Goal: Communication & Community: Answer question/provide support

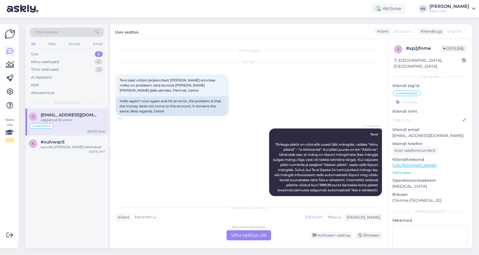
scroll to position [772, 0]
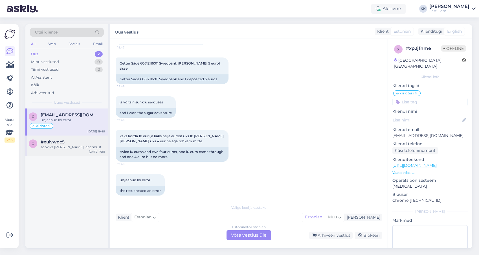
click at [86, 147] on div "sooviks [PERSON_NAME] lahendust" at bounding box center [73, 147] width 64 height 5
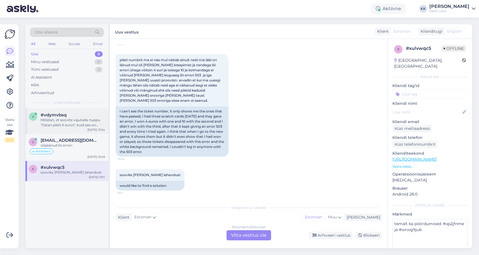
click at [67, 124] on div "Mõistan, et soovite vajutada nuppu "Ostan pileti X eurot", kuid see on [PERSON_…" at bounding box center [73, 123] width 64 height 10
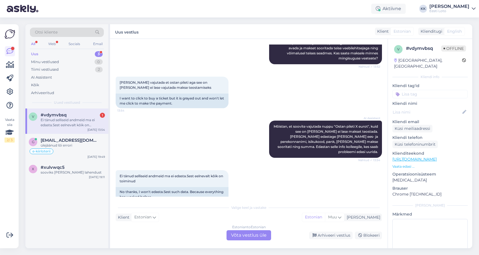
scroll to position [171, 0]
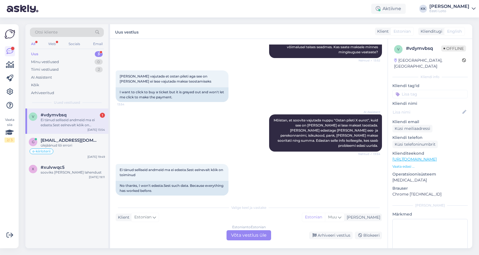
click at [252, 233] on div "Estonian to Estonian Võta vestlus üle" at bounding box center [248, 235] width 45 height 10
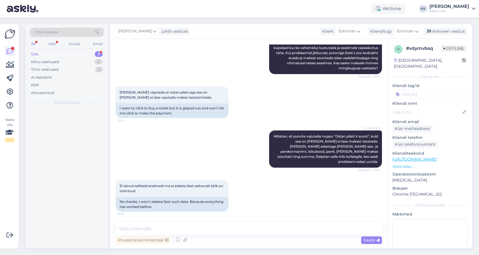
scroll to position [150, 0]
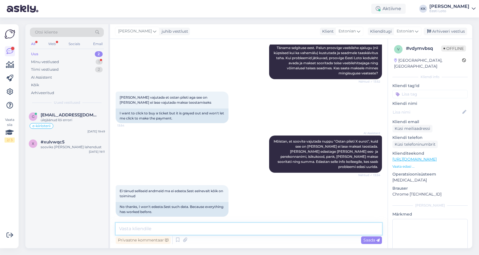
click at [226, 227] on textarea at bounding box center [249, 229] width 266 height 12
drag, startPoint x: 257, startPoint y: 229, endPoint x: 231, endPoint y: 227, distance: 26.6
click at [230, 227] on textarea "Tere. Üldist tõrget piletite ostmisel ei ole. Palun proovige" at bounding box center [249, 229] width 266 height 12
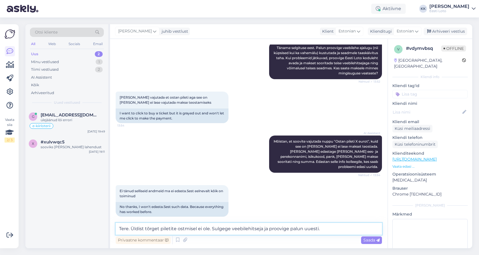
drag, startPoint x: 209, startPoint y: 229, endPoint x: 215, endPoint y: 228, distance: 6.0
click at [210, 228] on textarea "Tere. Üldist tõrget piletite ostmisel ei ole. Sulgege veebilehitseja ja proovig…" at bounding box center [249, 229] width 266 height 12
type textarea "Tere. Üldist tõrget piletite ostmisel ei esine. Sulgege veebilehitseja ja proov…"
click at [368, 240] on span "Saada" at bounding box center [371, 240] width 16 height 5
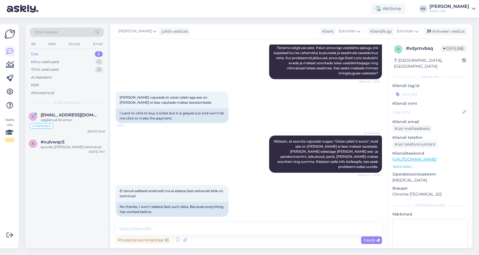
scroll to position [179, 0]
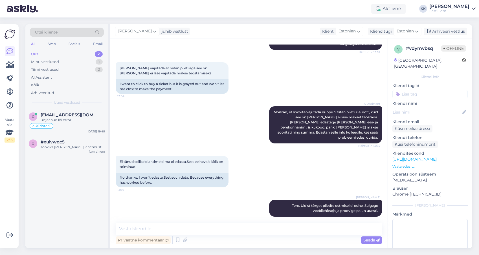
click at [432, 90] on input at bounding box center [429, 94] width 75 height 8
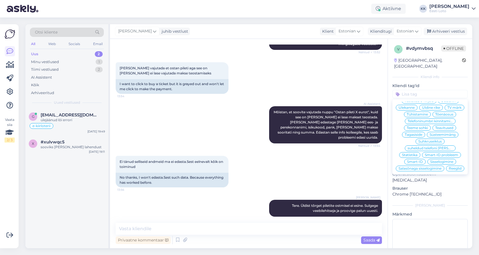
scroll to position [0, 0]
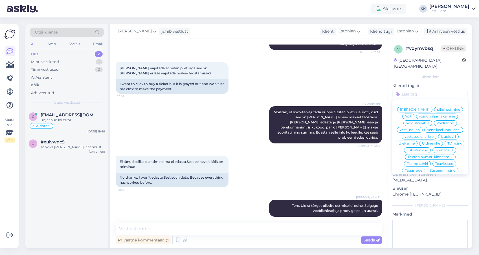
click at [442, 108] on span "pileti ostmine" at bounding box center [448, 109] width 23 height 3
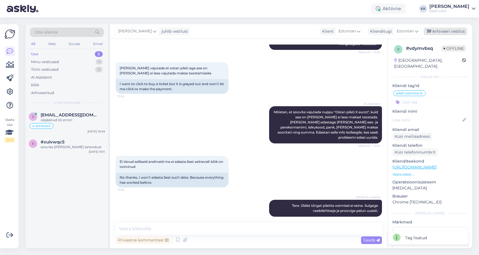
click at [453, 30] on div "Arhiveeri vestlus" at bounding box center [444, 32] width 43 height 8
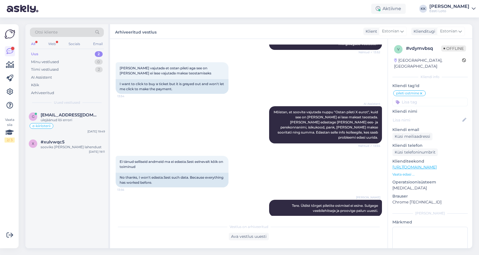
scroll to position [264, 0]
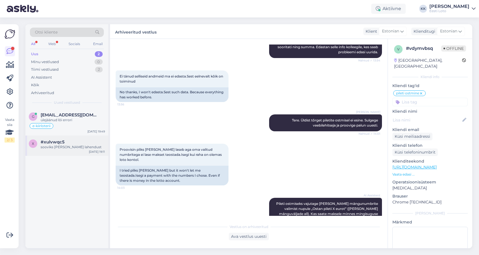
click at [71, 143] on div "#xulvwqc5" at bounding box center [73, 142] width 64 height 5
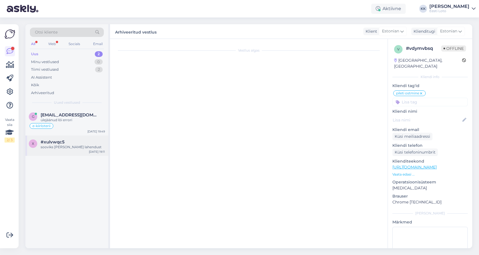
scroll to position [352, 0]
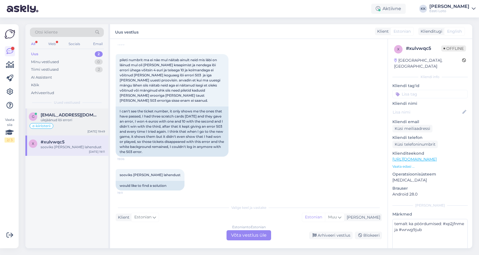
click at [75, 122] on div "ülejäänud lõi errori" at bounding box center [73, 120] width 64 height 5
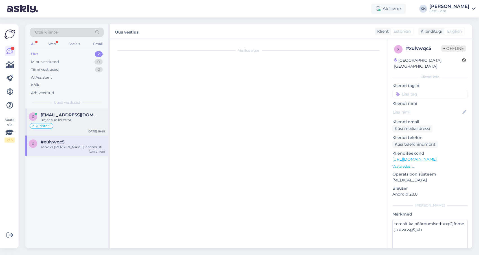
scroll to position [772, 0]
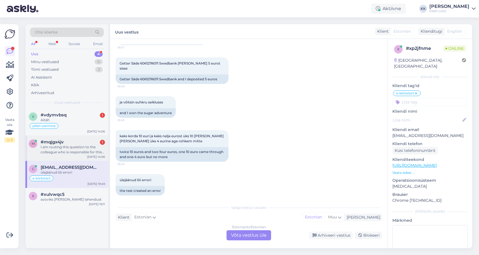
click at [70, 147] on div "I am routing this question to the colleague who is responsible for this topic. …" at bounding box center [73, 150] width 64 height 10
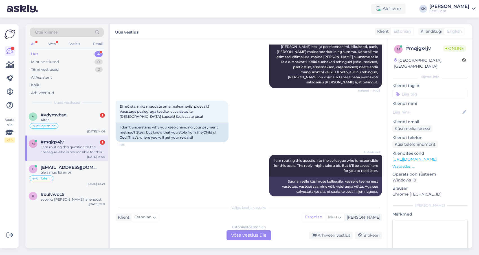
scroll to position [99, 0]
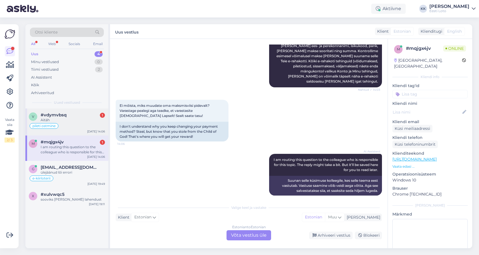
click at [76, 120] on div "Aitäh" at bounding box center [73, 120] width 64 height 5
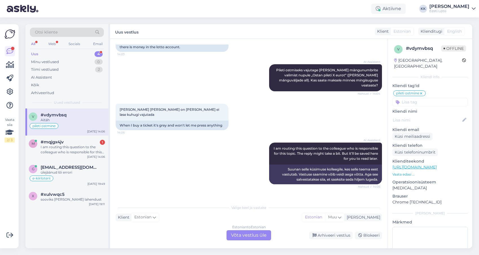
scroll to position [405, 0]
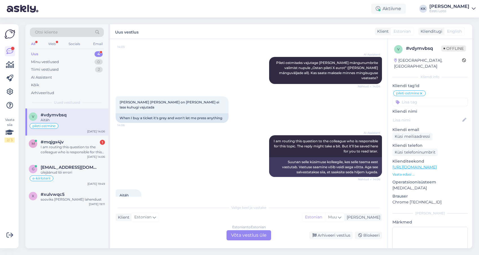
click at [261, 235] on div "Estonian to Estonian Võta vestlus üle" at bounding box center [248, 235] width 45 height 10
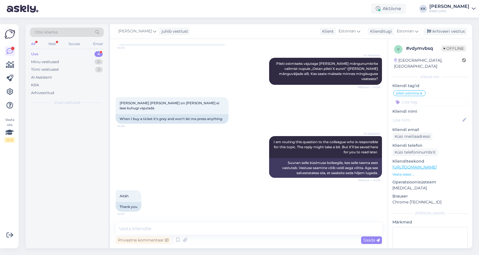
scroll to position [384, 0]
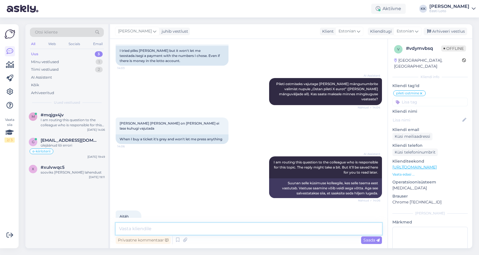
click at [266, 227] on textarea at bounding box center [249, 229] width 266 height 12
type textarea "Millist piletit te soovite osta?"
click at [375, 242] on span "Saada" at bounding box center [371, 240] width 16 height 5
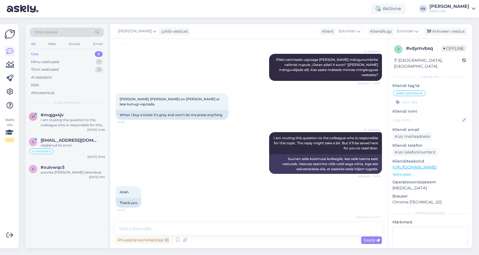
click at [317, 224] on icon at bounding box center [316, 225] width 3 height 3
drag, startPoint x: 149, startPoint y: 202, endPoint x: 153, endPoint y: 201, distance: 4.1
click at [149, 217] on textarea "Millist piletit te soovite osta?" at bounding box center [248, 224] width 257 height 15
type textarea "Millist piletit Te soovite osta?"
click at [365, 234] on div "Muuda" at bounding box center [365, 238] width 24 height 8
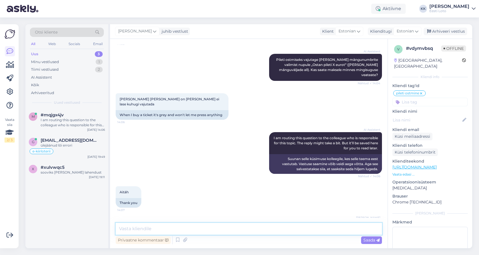
click at [234, 230] on textarea at bounding box center [249, 229] width 266 height 12
type textarea "Kui kastike on hall, siis viitab see sellele, et kuskil on number puudu."
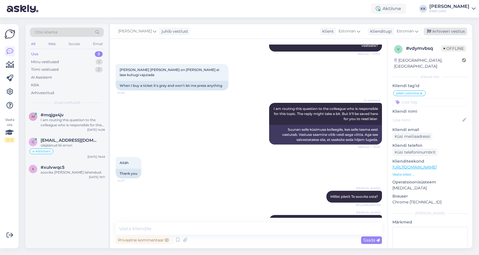
click at [452, 32] on div "Arhiveeri vestlus" at bounding box center [444, 32] width 43 height 8
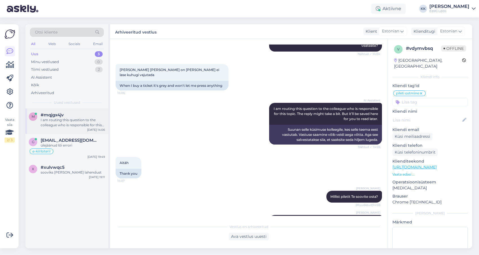
click at [74, 122] on div "I am routing this question to the colleague who is responsible for this topic. …" at bounding box center [73, 123] width 64 height 10
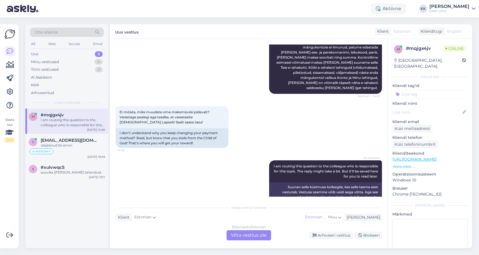
scroll to position [99, 0]
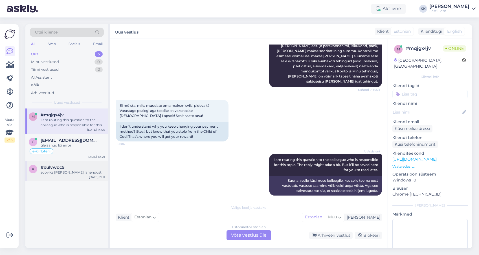
click at [75, 164] on div "x #xulvwqc5 sooviks [PERSON_NAME] lahendust [DATE] 19:11" at bounding box center [66, 171] width 83 height 20
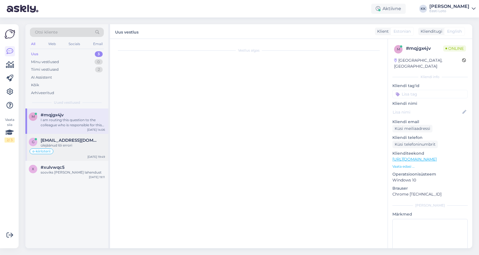
scroll to position [352, 0]
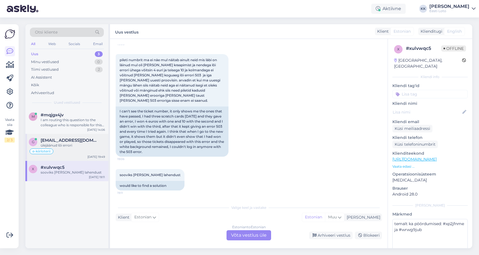
click at [80, 142] on span "[EMAIL_ADDRESS][DOMAIN_NAME]" at bounding box center [70, 140] width 59 height 5
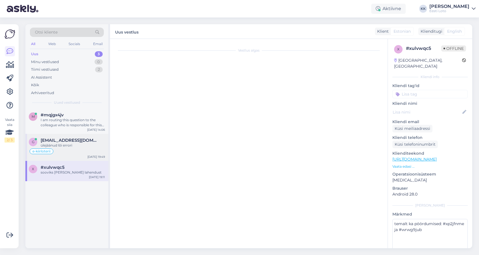
scroll to position [772, 0]
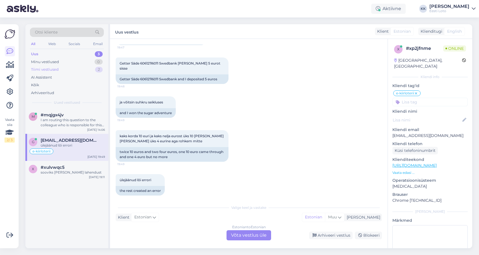
click at [72, 69] on div "Tiimi vestlused 2" at bounding box center [67, 70] width 74 height 8
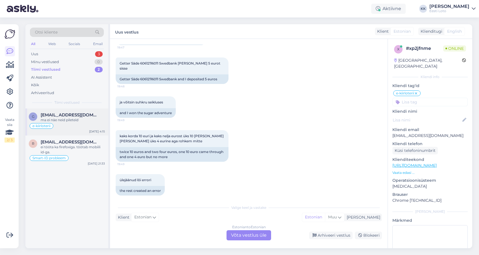
click at [92, 117] on div "[EMAIL_ADDRESS][DOMAIN_NAME]" at bounding box center [73, 114] width 64 height 5
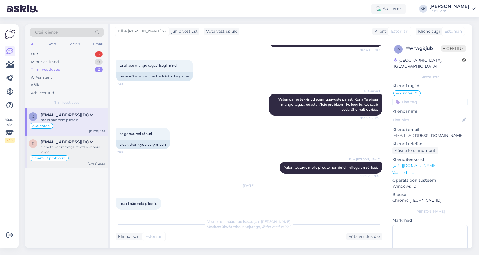
click at [85, 148] on div "ei tööta ka firefoxiga. töötab mobiili id-ga." at bounding box center [73, 150] width 64 height 10
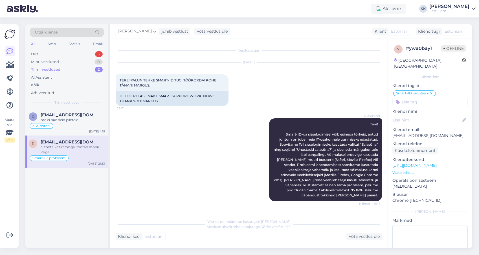
scroll to position [326, 0]
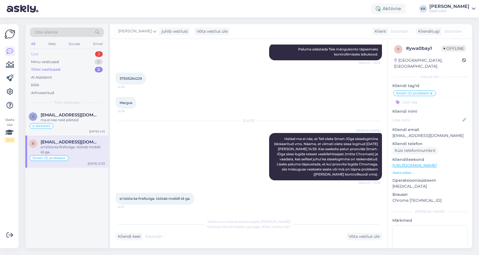
click at [59, 52] on div "Uus 3" at bounding box center [67, 54] width 74 height 8
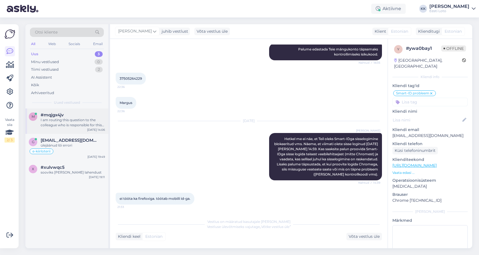
click at [79, 121] on div "I am routing this question to the colleague who is responsible for this topic. …" at bounding box center [73, 123] width 64 height 10
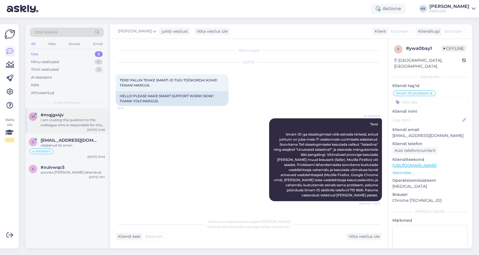
scroll to position [99, 0]
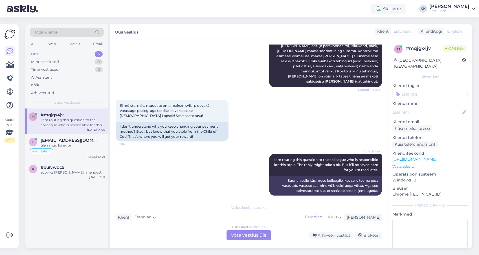
click at [405, 164] on p "Vaata edasi ..." at bounding box center [429, 166] width 75 height 5
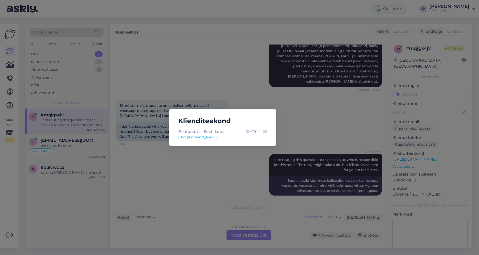
click at [315, 109] on div "Klienditeekond E-rahakott - Eesti Loto [DATE] 14:03 [URL][DOMAIN_NAME]" at bounding box center [239, 127] width 479 height 255
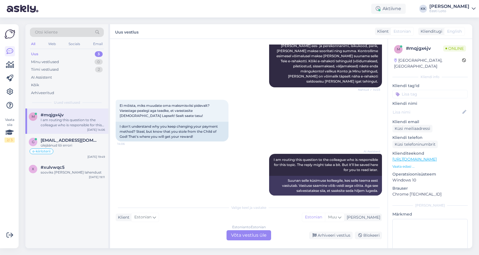
click at [240, 234] on div "Estonian to Estonian Võta vestlus üle" at bounding box center [248, 235] width 45 height 10
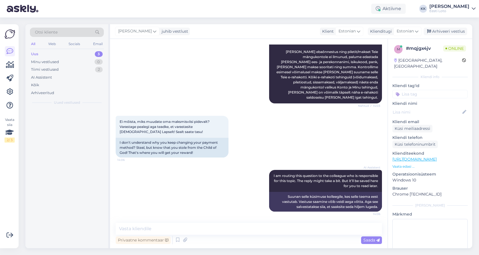
scroll to position [78, 0]
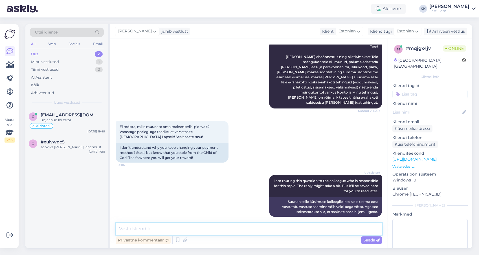
click at [231, 228] on textarea at bounding box center [249, 229] width 266 height 12
type textarea "Tere. Kontrollimiseks teatage palun enda isikukood."
drag, startPoint x: 370, startPoint y: 62, endPoint x: 308, endPoint y: 67, distance: 62.2
click at [304, 67] on span "Tere! [PERSON_NAME] ebaõnnestus ning piletit/makset Teie mängukontole ei ilmunu…" at bounding box center [327, 75] width 102 height 60
click at [370, 65] on span "Tere! [PERSON_NAME] ebaõnnestus ning piletit/makset Teie mängukontole ei ilmunu…" at bounding box center [327, 75] width 102 height 60
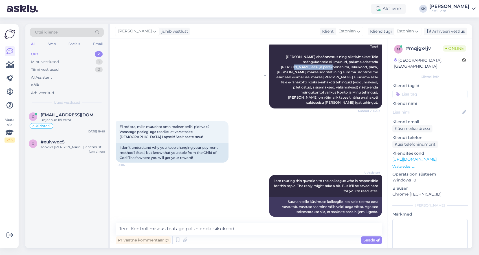
drag, startPoint x: 371, startPoint y: 63, endPoint x: 304, endPoint y: 67, distance: 66.9
click at [304, 67] on span "Tere! [PERSON_NAME] ebaõnnestus ning piletit/makset Teie mängukontole ei ilmunu…" at bounding box center [327, 75] width 102 height 60
copy span "ees- ja perekonnanimi"
click at [312, 92] on span "Tere! [PERSON_NAME] ebaõnnestus ning piletit/makset Teie mängukontole ei ilmunu…" at bounding box center [327, 75] width 102 height 60
click at [368, 241] on span "Saada" at bounding box center [371, 240] width 16 height 5
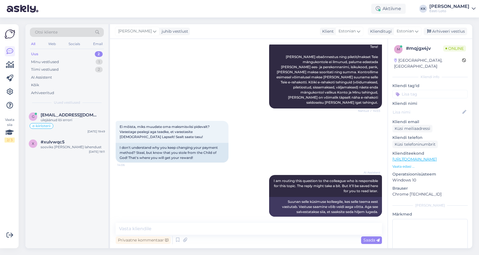
scroll to position [102, 0]
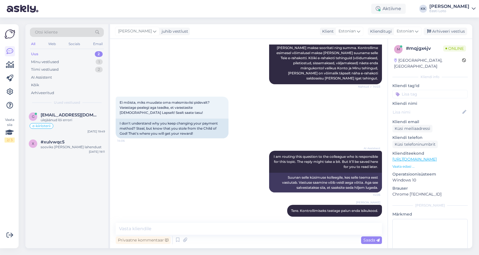
click at [440, 90] on input at bounding box center [429, 94] width 75 height 8
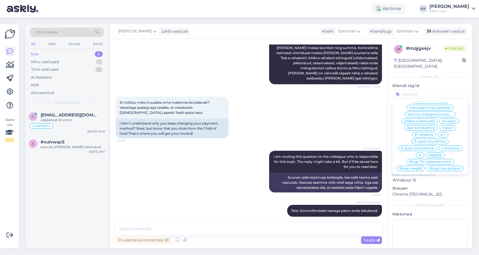
scroll to position [195, 0]
click at [430, 136] on span "E-rahakott" at bounding box center [424, 137] width 18 height 3
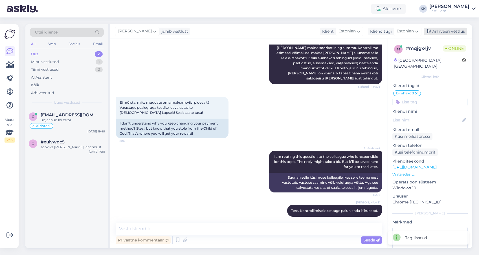
click at [440, 30] on div "Arhiveeri vestlus" at bounding box center [444, 32] width 43 height 8
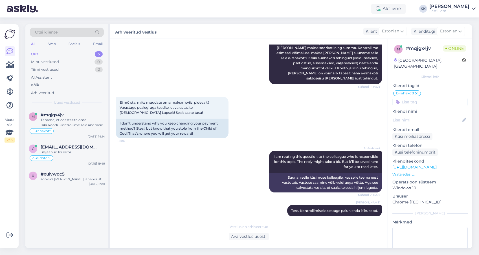
scroll to position [167, 0]
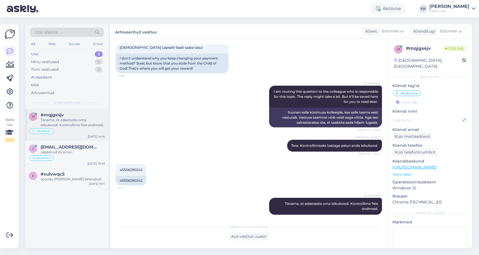
click at [70, 123] on div "Täname, et edastasite oma isikukoodi. Kontrollime Teie andmeid." at bounding box center [73, 123] width 64 height 10
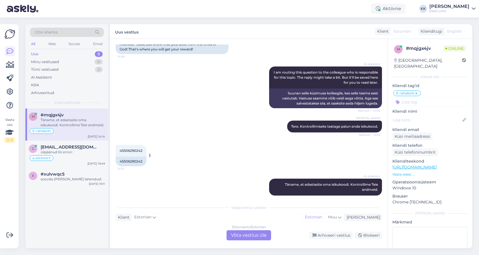
click at [133, 149] on span "45506290242" at bounding box center [131, 151] width 23 height 4
copy span "45506290242"
click at [254, 235] on div "Estonian to Estonian Võta vestlus üle" at bounding box center [248, 235] width 45 height 10
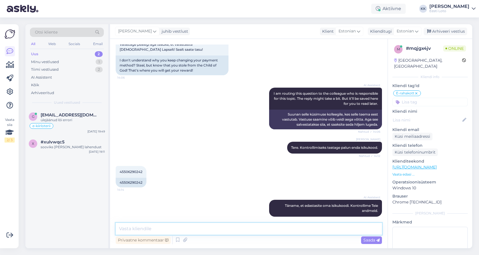
click at [234, 226] on textarea at bounding box center [249, 229] width 266 height 12
paste textarea "Makse teostati automaatselt Eesti Loto poolt, vastavalt üldtingimustele punkt 5…"
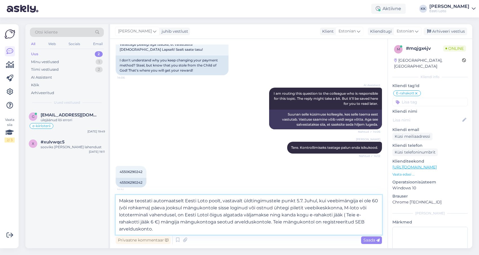
click at [153, 222] on textarea "Makse teostati automaatselt Eesti Loto poolt, vastavalt üldtingimustele punkt 5…" at bounding box center [249, 215] width 266 height 40
drag, startPoint x: 361, startPoint y: 220, endPoint x: 369, endPoint y: 220, distance: 8.5
click at [369, 220] on textarea "Makse teostati automaatselt Eesti Loto poolt, vastavalt üldtingimustele punkt 5…" at bounding box center [249, 215] width 266 height 40
type textarea "Makse teostati automaatselt Eesti Loto poolt, vastavalt üldtingimustele punkt 5…"
click at [370, 240] on span "Saada" at bounding box center [371, 240] width 16 height 5
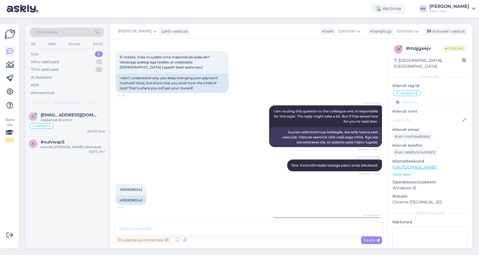
scroll to position [230, 0]
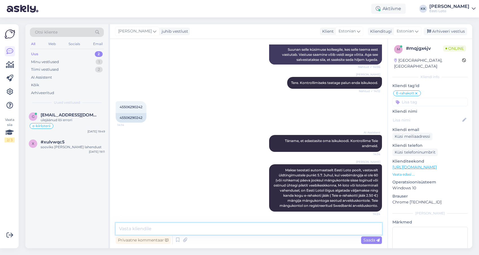
click at [304, 227] on textarea at bounding box center [249, 229] width 266 height 12
type textarea "Makse teostati [DATE]"
click at [368, 239] on span "Saada" at bounding box center [371, 240] width 16 height 5
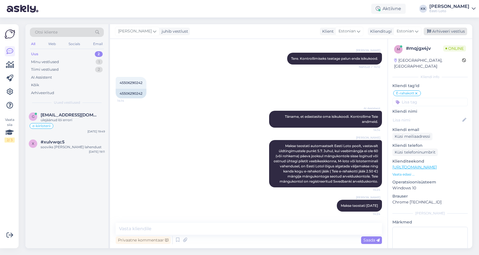
click at [458, 33] on div "Arhiveeri vestlus" at bounding box center [444, 32] width 43 height 8
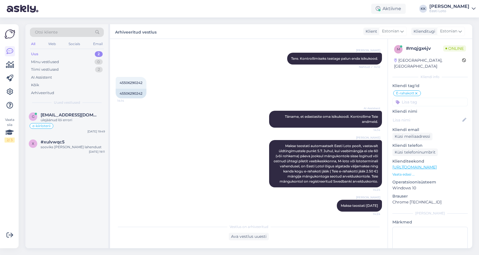
click at [61, 54] on div "Uus 2" at bounding box center [67, 54] width 74 height 8
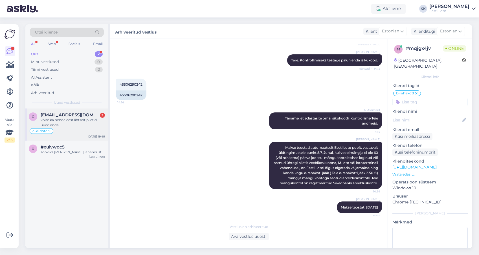
drag, startPoint x: 75, startPoint y: 121, endPoint x: 90, endPoint y: 119, distance: 15.2
click at [75, 121] on div "võite ka nende eest lihtsalt piletid uued anda" at bounding box center [73, 123] width 64 height 10
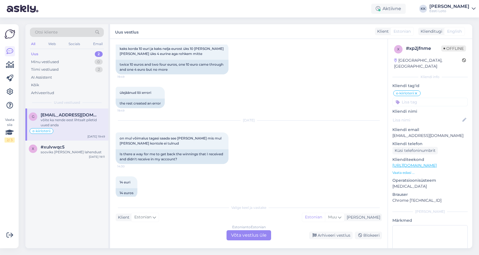
scroll to position [896, 0]
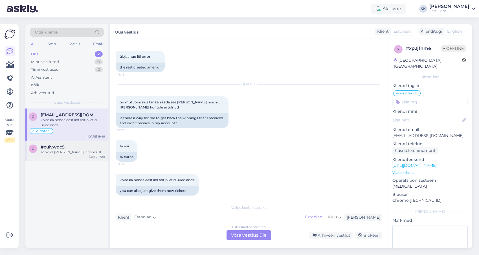
click at [76, 151] on div "sooviks [PERSON_NAME] lahendust" at bounding box center [73, 152] width 64 height 5
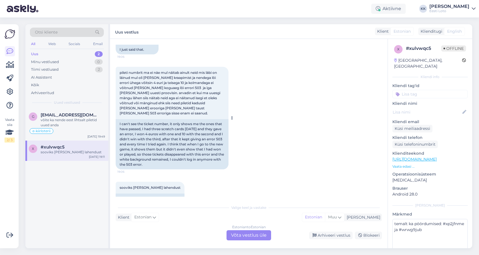
scroll to position [352, 0]
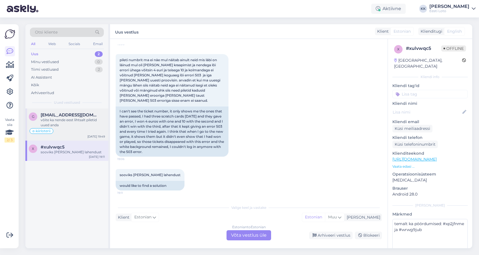
click at [81, 122] on div "võite ka nende eest lihtsalt piletid uued anda" at bounding box center [73, 123] width 64 height 10
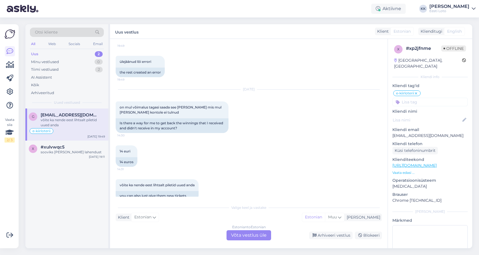
scroll to position [896, 0]
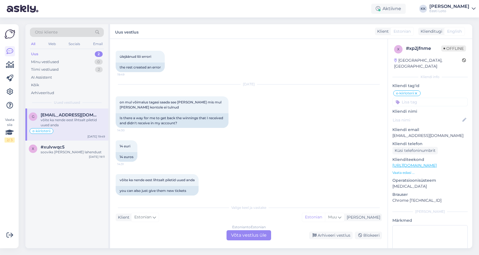
click at [255, 235] on div "Estonian to Estonian Võta vestlus üle" at bounding box center [248, 235] width 45 height 10
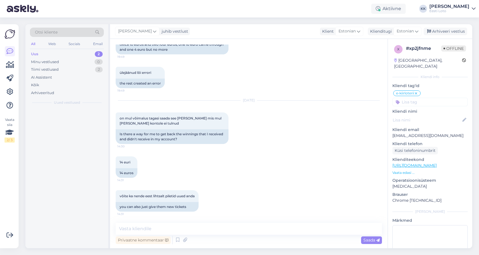
scroll to position [875, 0]
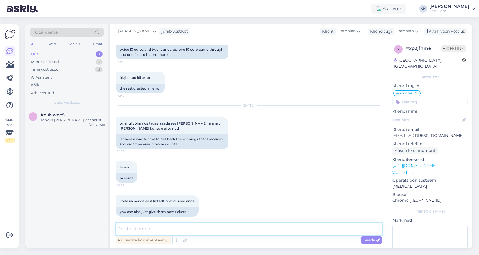
click at [221, 229] on textarea at bounding box center [249, 229] width 266 height 12
paste textarea "Tere. Kontrollisime Teie tehingud ja piletid üle, meie andmetel kõik klapib ja …"
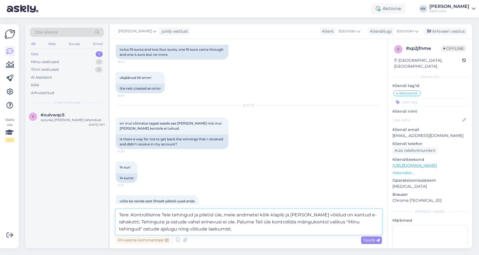
click at [233, 231] on textarea "Tere. Kontrollisime Teie tehingud ja piletid üle, meie andmetel kõik klapib ja …" at bounding box center [249, 222] width 266 height 26
click at [219, 229] on textarea "Tere. Kontrollisime Teie tehingud ja piletid üle, meie andmetel kõik klapib ja …" at bounding box center [249, 222] width 266 height 26
click at [265, 229] on textarea "Tere. Kontrollisime Teie tehingud ja piletid üle, meie andmetel kõik klapib ja …" at bounding box center [249, 222] width 266 height 26
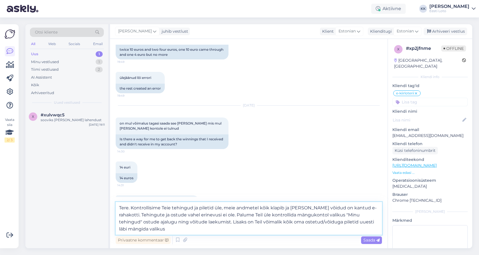
click at [198, 232] on textarea "Tere. Kontrollisime Teie tehingud ja piletid üle, meie andmetel kõik klapib ja …" at bounding box center [249, 218] width 266 height 33
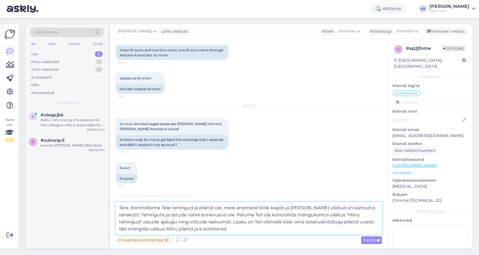
scroll to position [896, 0]
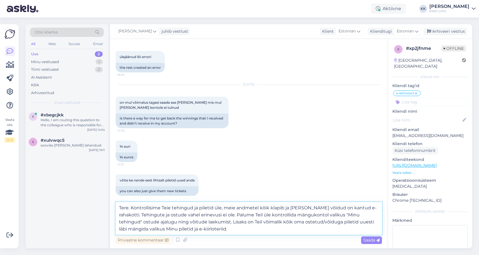
click at [189, 222] on textarea "Tere. Kontrollisime Teie tehingud ja piletid üle, meie andmetel kõik klapib ja …" at bounding box center [249, 218] width 266 height 33
type textarea "Tere. Kontrollisime Teie tehingud ja piletid üle, meie andmetel kõik klapib ja …"
click at [367, 238] on span "Saada" at bounding box center [371, 240] width 16 height 5
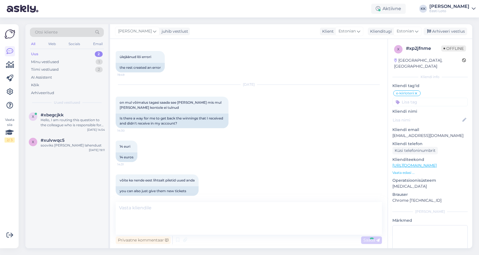
scroll to position [929, 0]
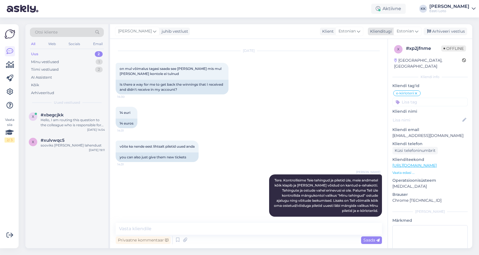
click at [444, 31] on div "Arhiveeri vestlus" at bounding box center [444, 32] width 43 height 8
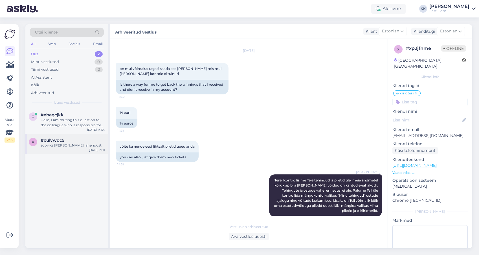
click at [59, 143] on span "#xulvwqc5" at bounding box center [53, 140] width 24 height 5
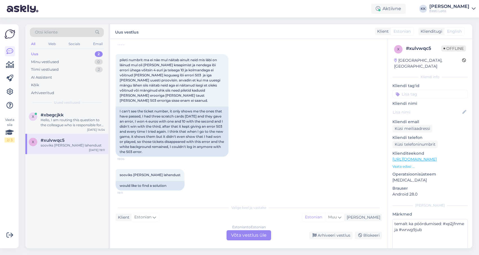
scroll to position [352, 0]
click at [429, 90] on input at bounding box center [429, 94] width 75 height 8
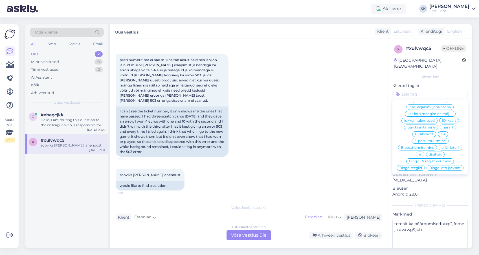
scroll to position [209, 0]
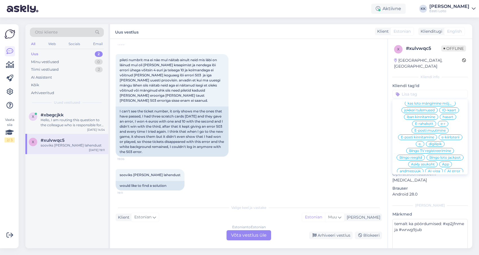
click at [447, 136] on span "e-kiirloterii" at bounding box center [450, 137] width 18 height 3
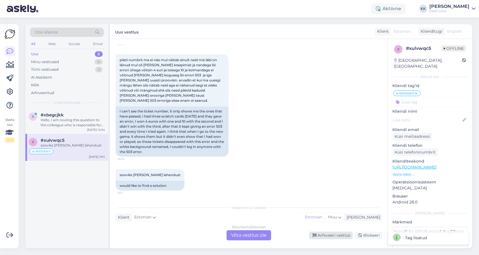
click at [330, 235] on div "Arhiveeri vestlus" at bounding box center [330, 236] width 43 height 8
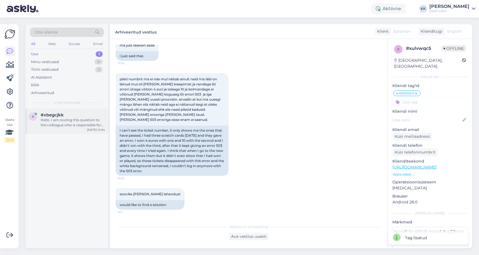
click at [74, 118] on div "Hello, I am routing this question to the colleague who is responsible for this …" at bounding box center [73, 123] width 64 height 10
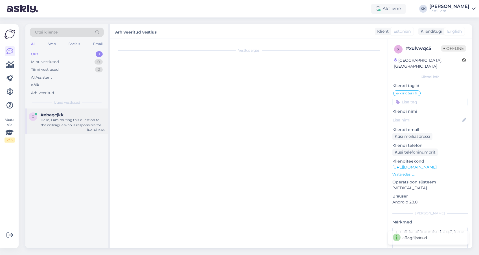
scroll to position [0, 0]
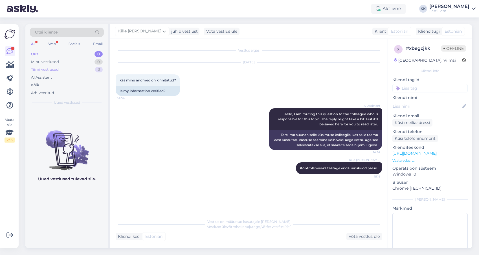
click at [72, 68] on div "Tiimi vestlused 3" at bounding box center [67, 70] width 74 height 8
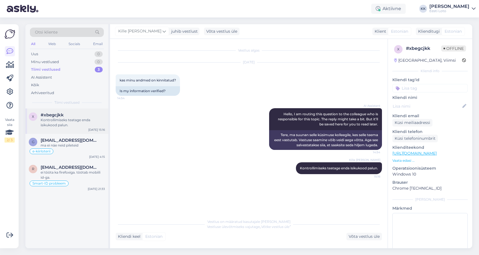
click at [85, 119] on div "Kontrollimiseks teatage enda isikukood palun." at bounding box center [73, 123] width 64 height 10
click at [91, 145] on div "ma ei näe neid pileteid" at bounding box center [73, 145] width 64 height 5
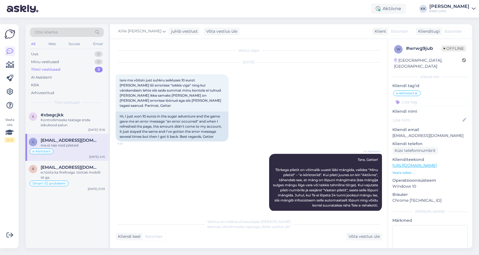
scroll to position [164, 0]
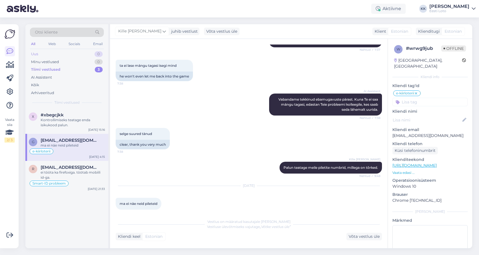
click at [57, 54] on div "Uus 0" at bounding box center [67, 54] width 74 height 8
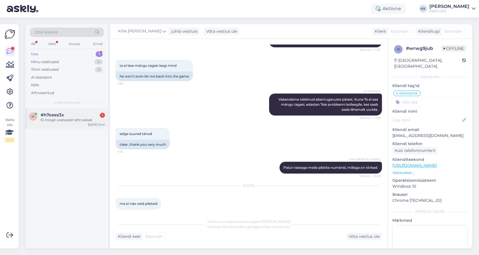
click at [74, 121] on div "Ei mingit veateadet leht seisab" at bounding box center [73, 120] width 64 height 5
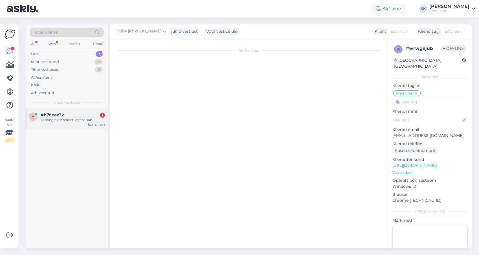
scroll to position [0, 0]
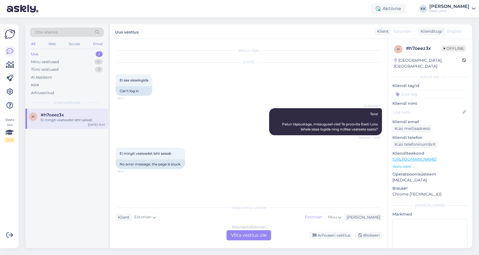
click at [247, 236] on div "Estonian to Estonian Võta vestlus üle" at bounding box center [248, 235] width 45 height 10
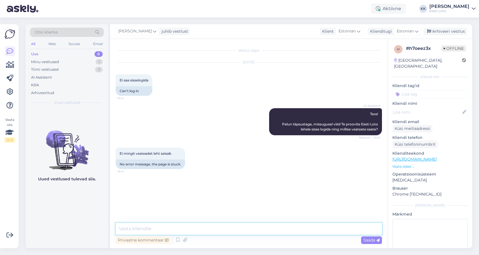
click at [217, 227] on textarea at bounding box center [249, 229] width 266 height 12
paste textarea "Soovitame kustutada veebilehitseja vahemälu ja proovida uuesti. Lisaks soovitam…"
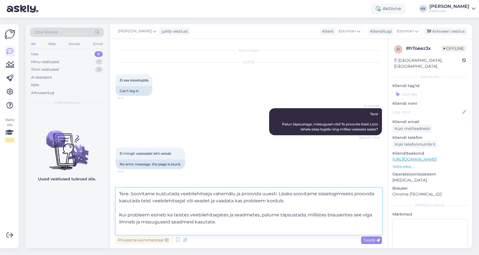
click at [119, 214] on textarea "Tere. Soovitame kustutada veebilehitseja vahemälu ja proovida uuesti. Lisaks so…" at bounding box center [249, 211] width 266 height 47
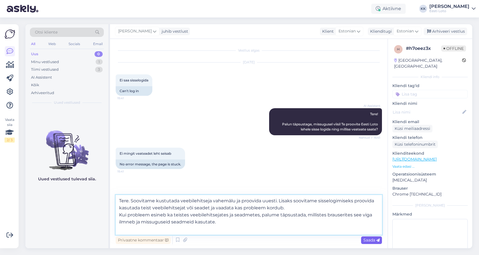
type textarea "Tere. Soovitame kustutada veebilehitseja vahemälu ja proovida uuesti. Lisaks so…"
click at [368, 241] on span "Saada" at bounding box center [371, 240] width 16 height 5
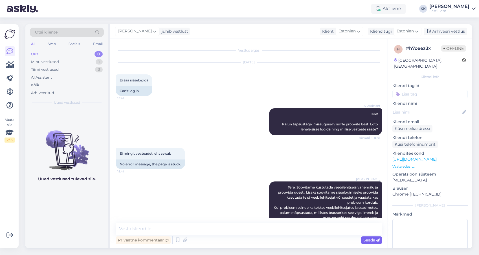
scroll to position [17, 0]
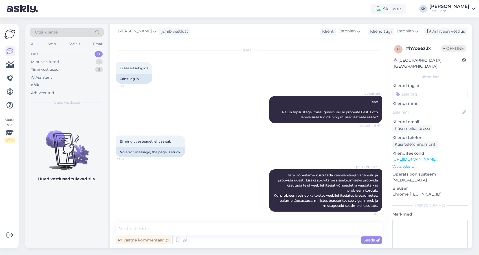
click at [423, 90] on input at bounding box center [429, 94] width 75 height 8
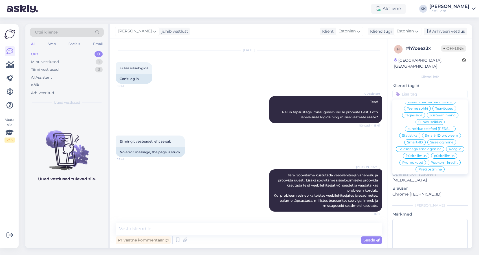
scroll to position [62, 0]
click at [430, 134] on span "Sisselogimine" at bounding box center [441, 135] width 23 height 3
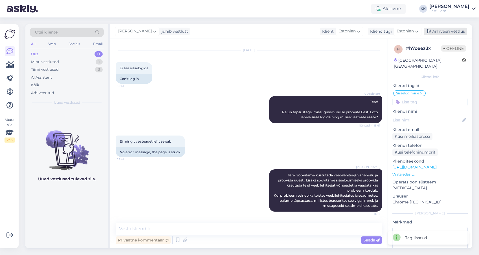
click at [448, 30] on div "Arhiveeri vestlus" at bounding box center [444, 32] width 43 height 8
